Goal: Navigation & Orientation: Go to known website

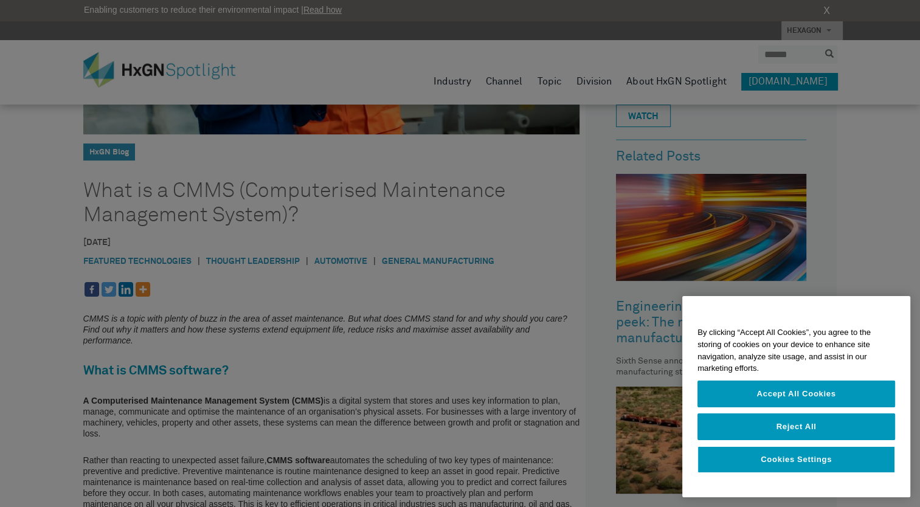
scroll to position [277, 0]
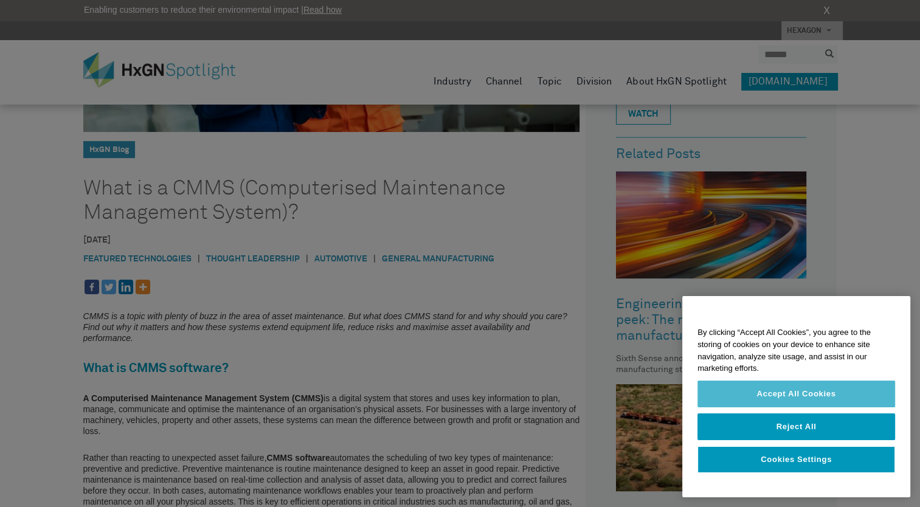
click at [745, 395] on button "Accept All Cookies" at bounding box center [796, 394] width 198 height 27
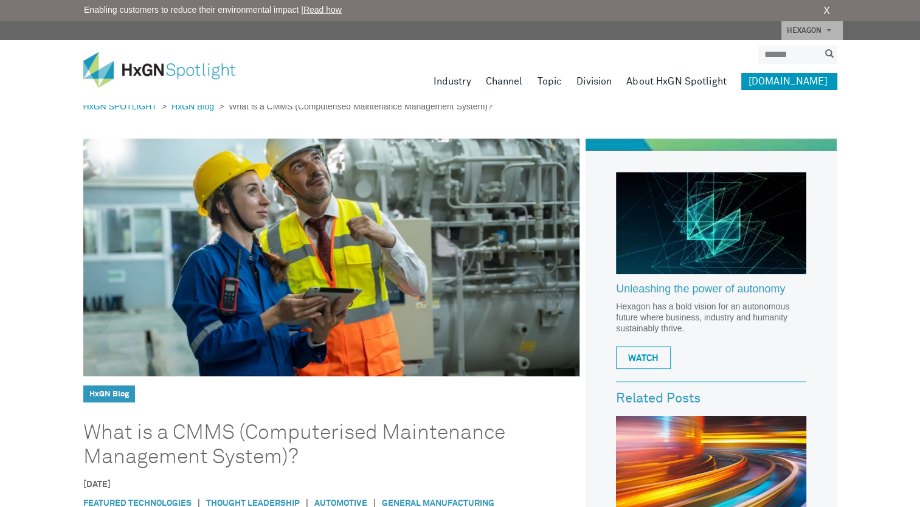
scroll to position [0, 0]
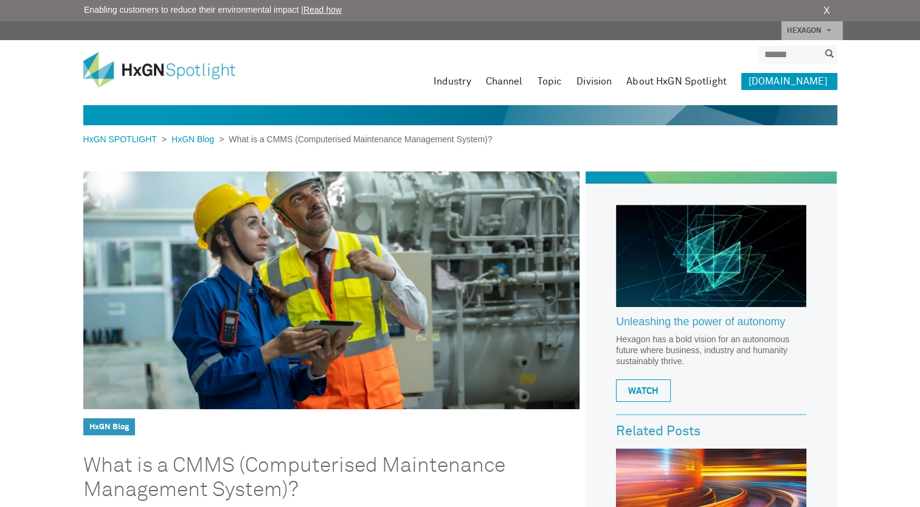
click at [150, 73] on img at bounding box center [168, 69] width 170 height 35
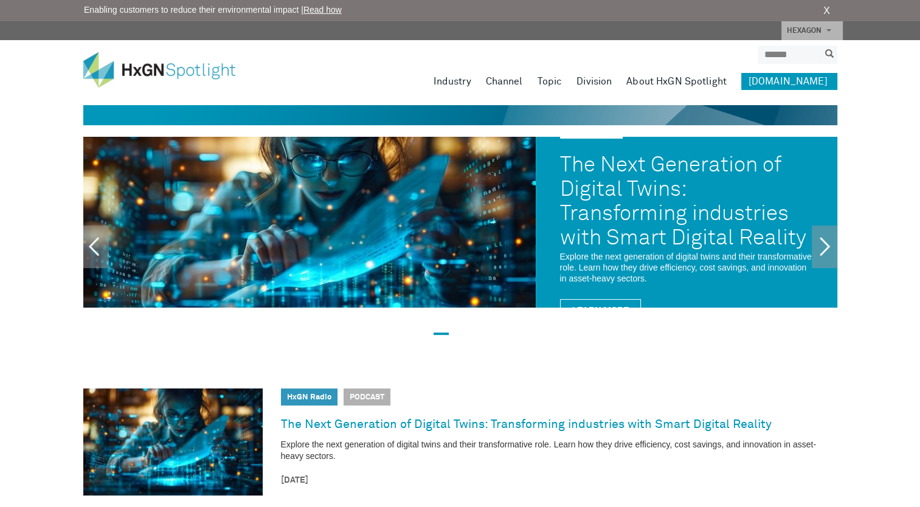
click at [790, 79] on link "[DOMAIN_NAME]" at bounding box center [789, 81] width 96 height 17
